Goal: Task Accomplishment & Management: Manage account settings

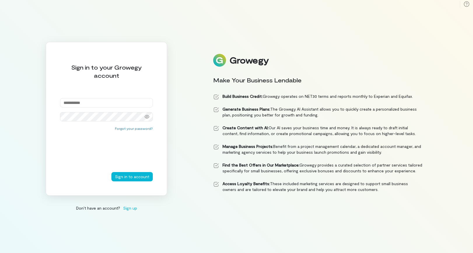
type input "**********"
click at [131, 176] on button "Sign in to account" at bounding box center [131, 176] width 41 height 9
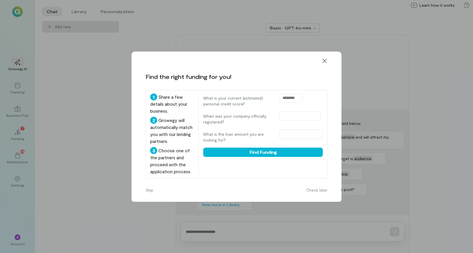
click at [151, 195] on button "Skip" at bounding box center [149, 190] width 15 height 9
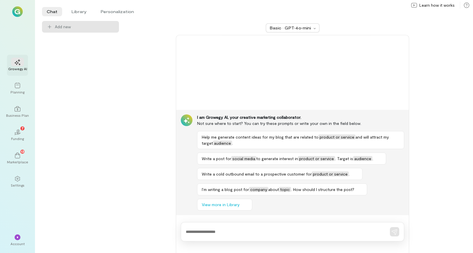
click at [16, 71] on div "Growegy AI" at bounding box center [17, 65] width 21 height 21
click at [74, 57] on div "Add new" at bounding box center [80, 137] width 77 height 232
click at [17, 92] on div "Planning" at bounding box center [17, 92] width 14 height 5
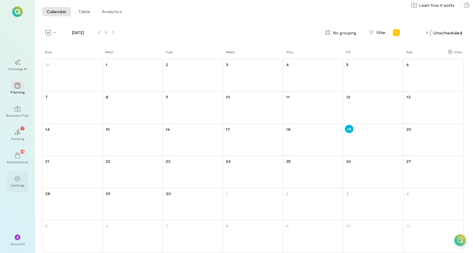
click at [17, 182] on div at bounding box center [17, 178] width 13 height 9
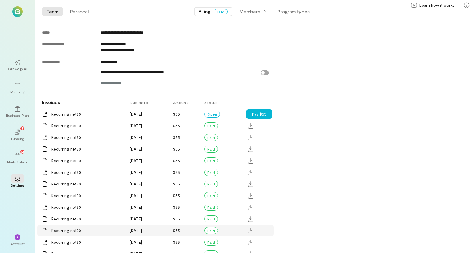
scroll to position [347, 0]
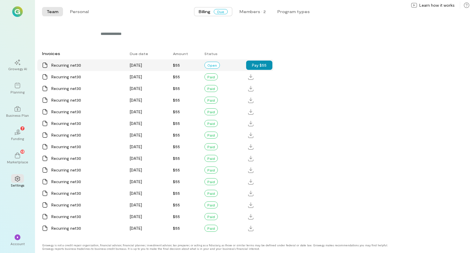
click at [256, 70] on button "Pay $55" at bounding box center [259, 65] width 26 height 9
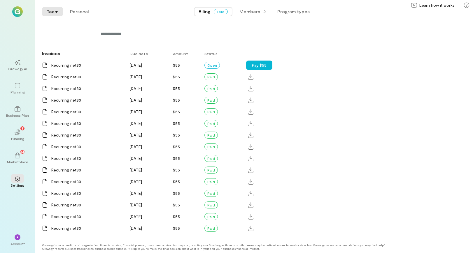
click at [380, 74] on div "Invoices Due date Amount Status Recurring net30 [DATE] $55 Open Pay $55 Recurri…" at bounding box center [236, 141] width 388 height 187
click at [17, 180] on icon at bounding box center [18, 179] width 6 height 6
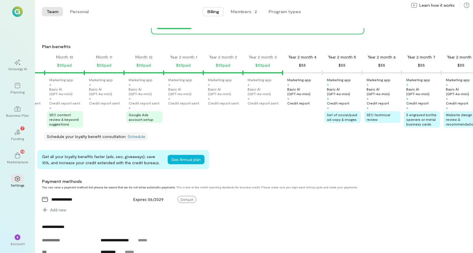
scroll to position [0, 0]
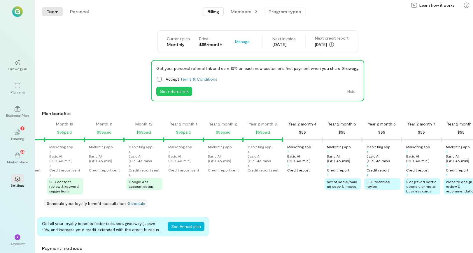
click at [277, 12] on button "Program types" at bounding box center [285, 11] width 42 height 9
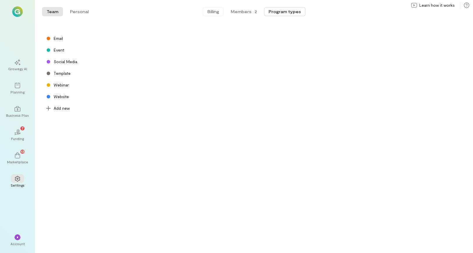
click at [210, 12] on span "Billing" at bounding box center [213, 12] width 12 height 6
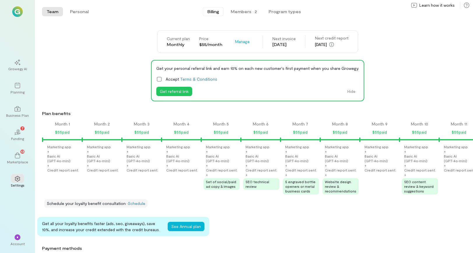
scroll to position [0, 535]
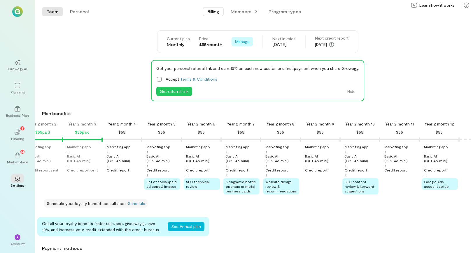
click at [240, 42] on span "Manage" at bounding box center [242, 42] width 15 height 6
click at [247, 66] on span "Cancel plan" at bounding box center [260, 66] width 30 height 6
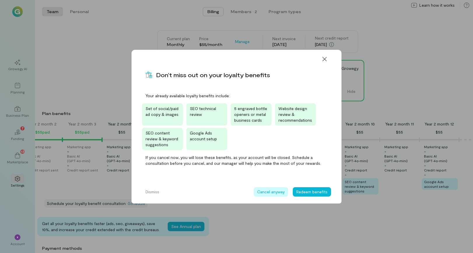
click at [269, 194] on button "Cancel anyway" at bounding box center [271, 191] width 34 height 9
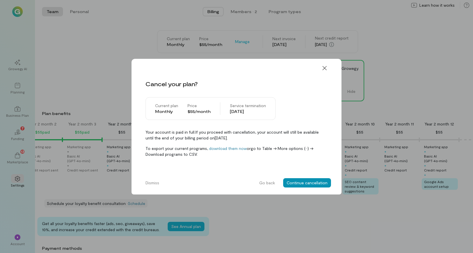
click at [298, 183] on button "Continue cancellation" at bounding box center [307, 182] width 48 height 9
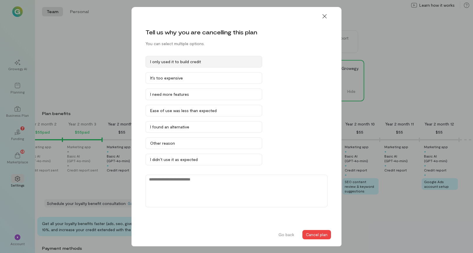
click at [211, 61] on div "I only used it to build credit" at bounding box center [203, 62] width 107 height 6
click at [318, 237] on button "Cancel plan" at bounding box center [316, 234] width 29 height 9
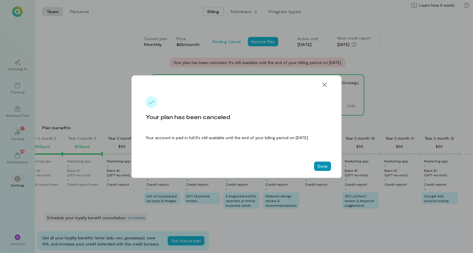
click at [320, 165] on button "Done" at bounding box center [322, 166] width 17 height 9
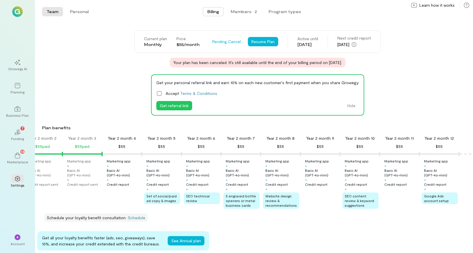
click at [440, 36] on div "Current plan Monthly Price $55/month Pending Cancel See Annual Plan Resume Plan…" at bounding box center [257, 48] width 431 height 37
